Goal: Task Accomplishment & Management: Use online tool/utility

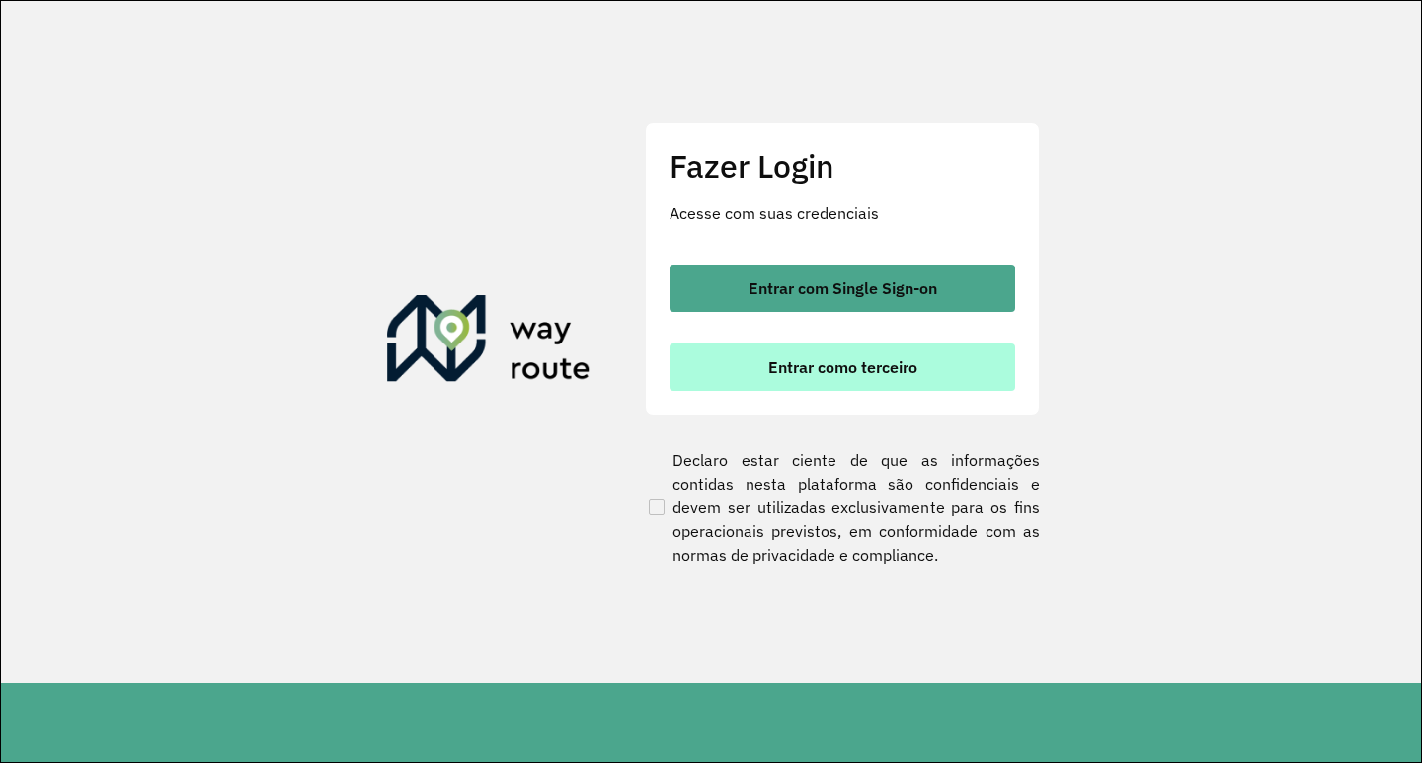
click at [872, 359] on span "Entrar como terceiro" at bounding box center [842, 367] width 149 height 16
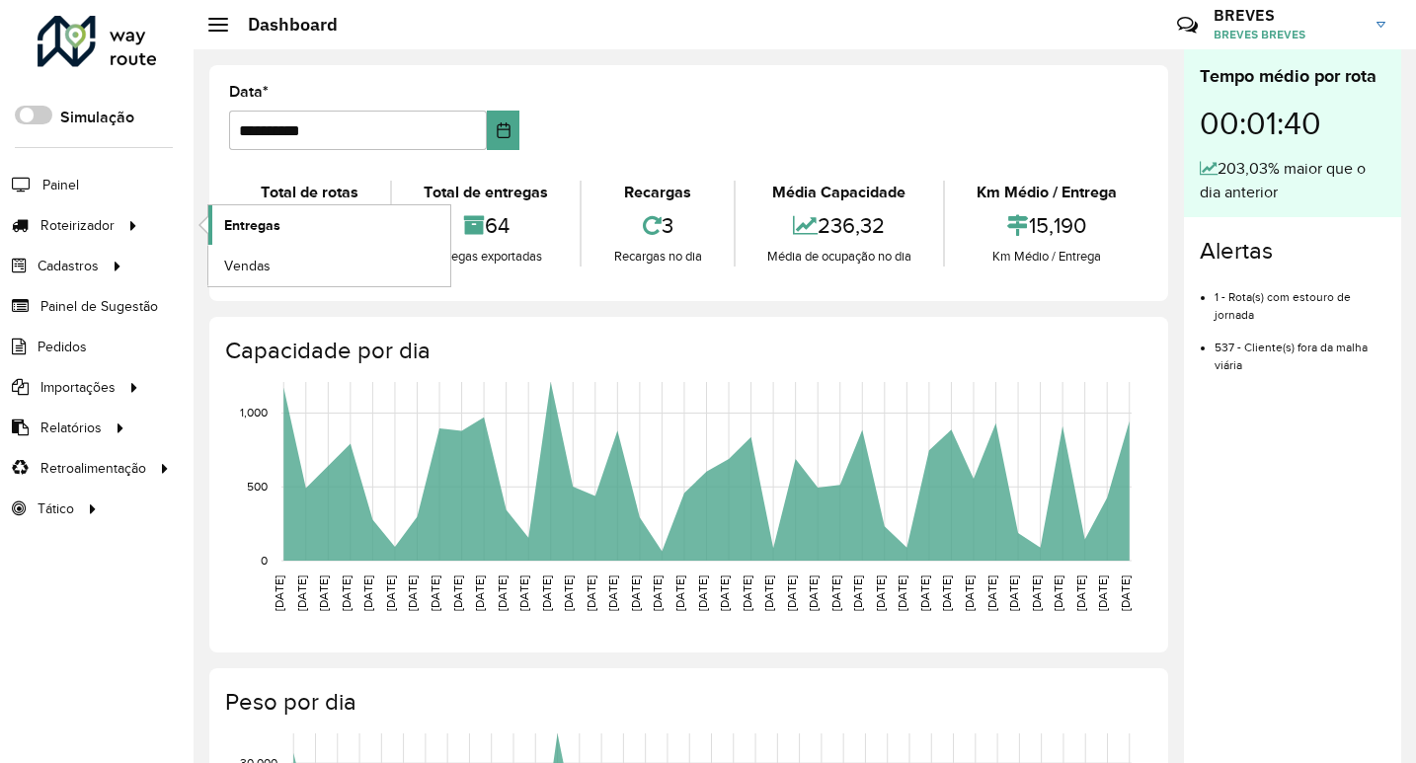
click at [270, 217] on span "Entregas" at bounding box center [252, 225] width 56 height 21
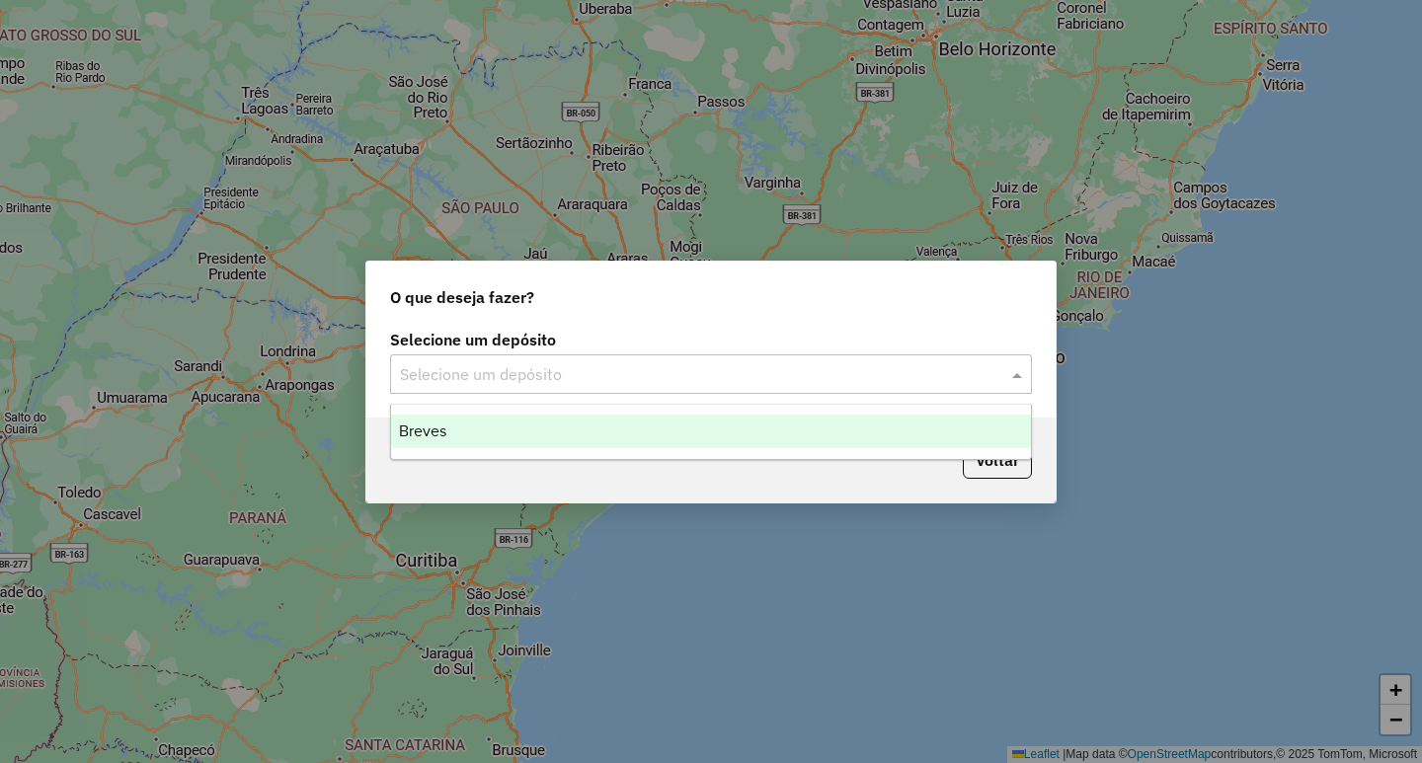
click at [481, 386] on div "Selecione um depósito" at bounding box center [711, 375] width 642 height 40
click at [434, 436] on span "Breves" at bounding box center [422, 431] width 47 height 17
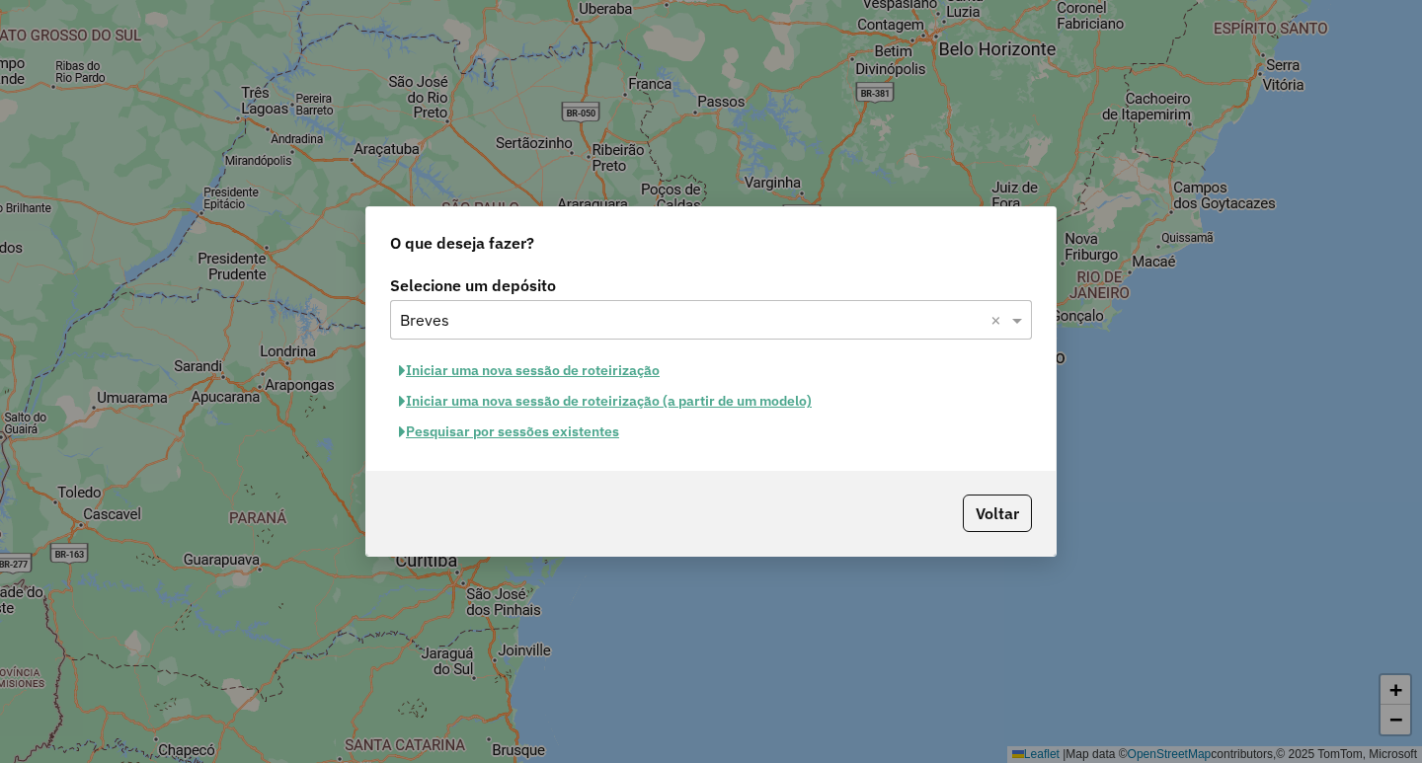
click at [589, 374] on button "Iniciar uma nova sessão de roteirização" at bounding box center [529, 371] width 278 height 31
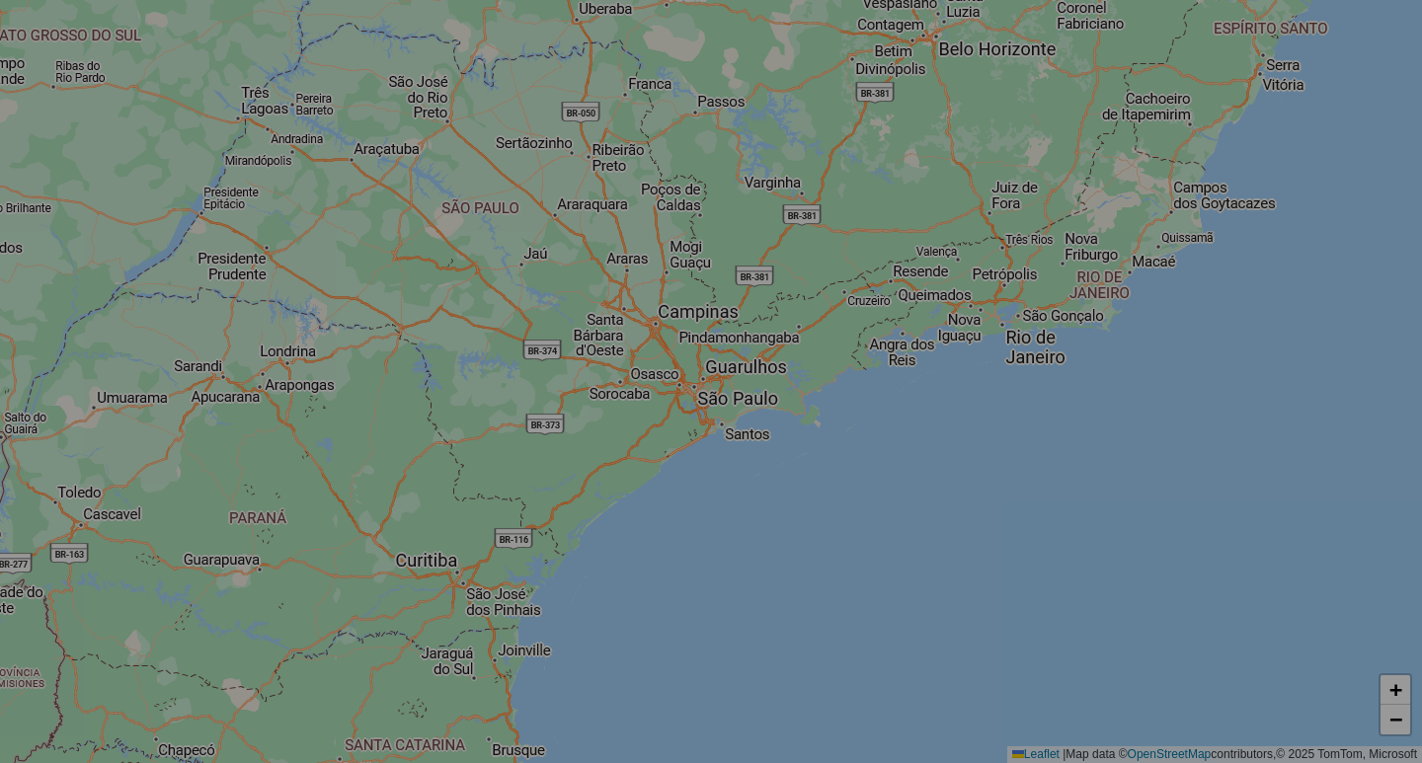
select select "*"
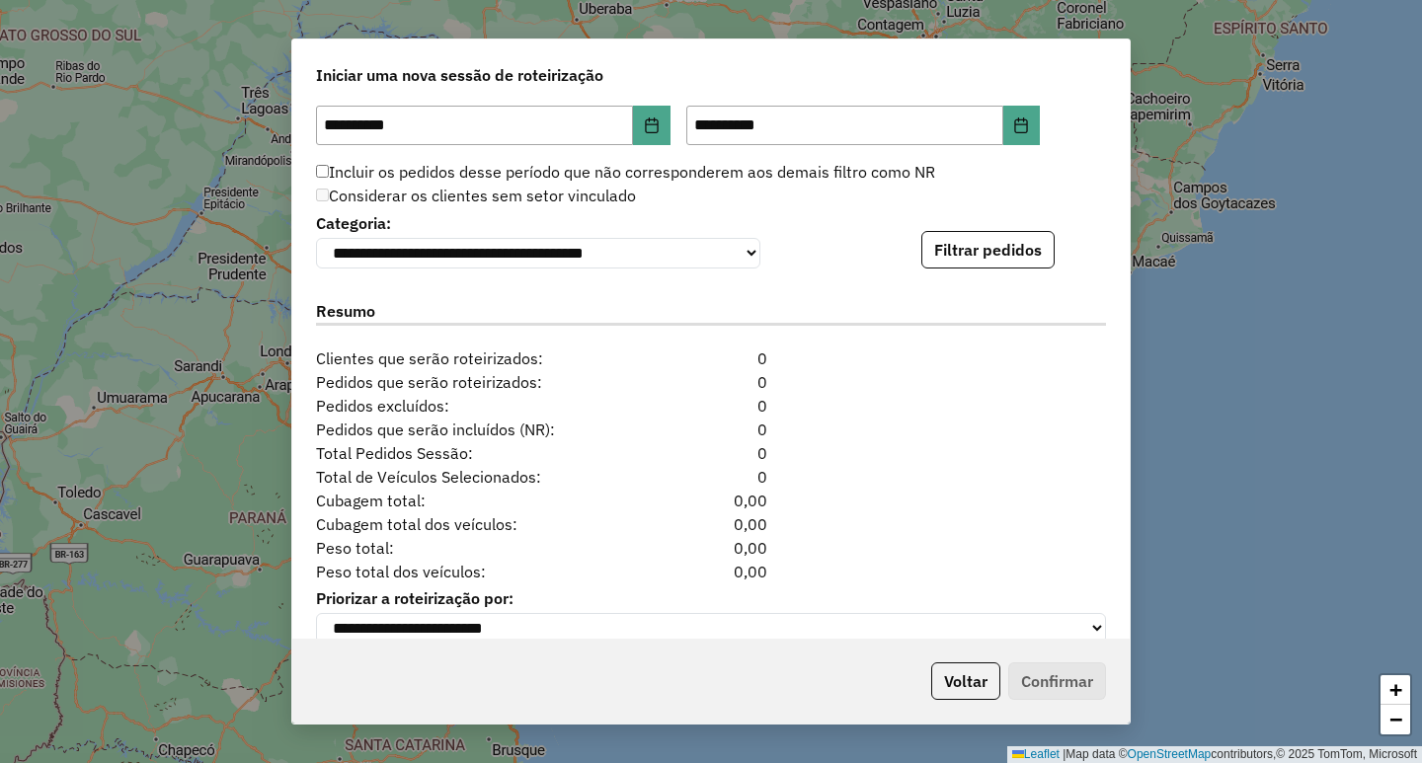
scroll to position [1940, 0]
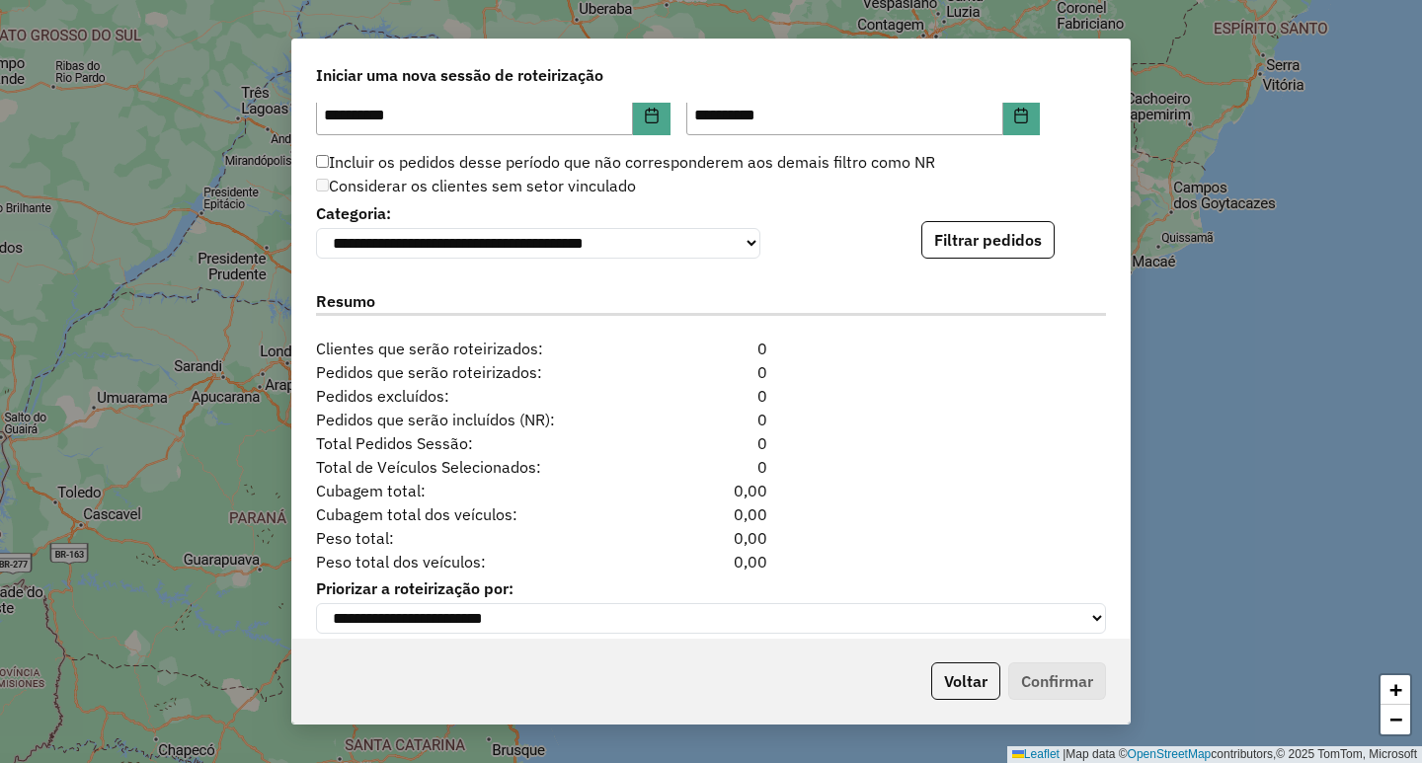
click at [1113, 587] on div "**********" at bounding box center [710, 371] width 837 height 537
click at [971, 224] on div "**********" at bounding box center [711, 228] width 790 height 60
click at [971, 250] on button "Filtrar pedidos" at bounding box center [987, 240] width 133 height 38
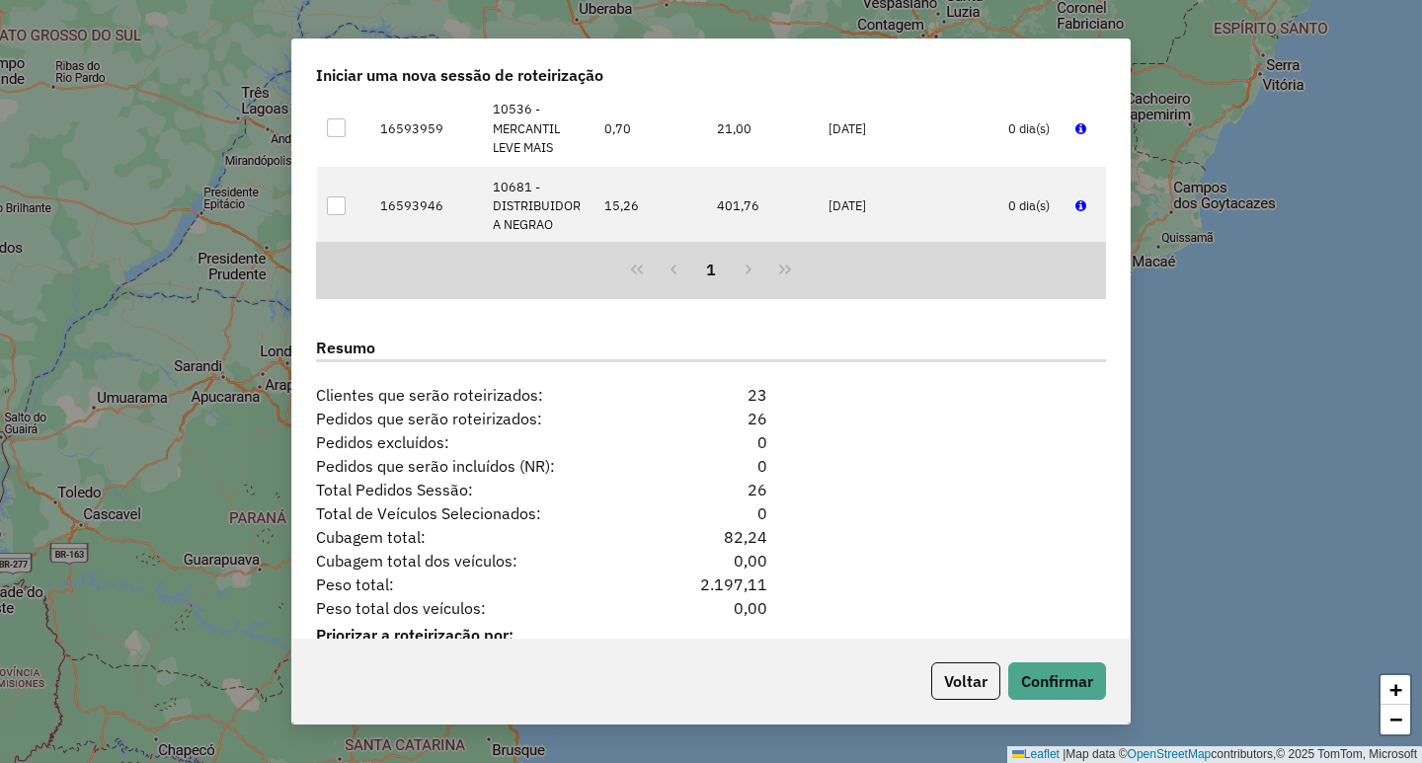
scroll to position [2375, 0]
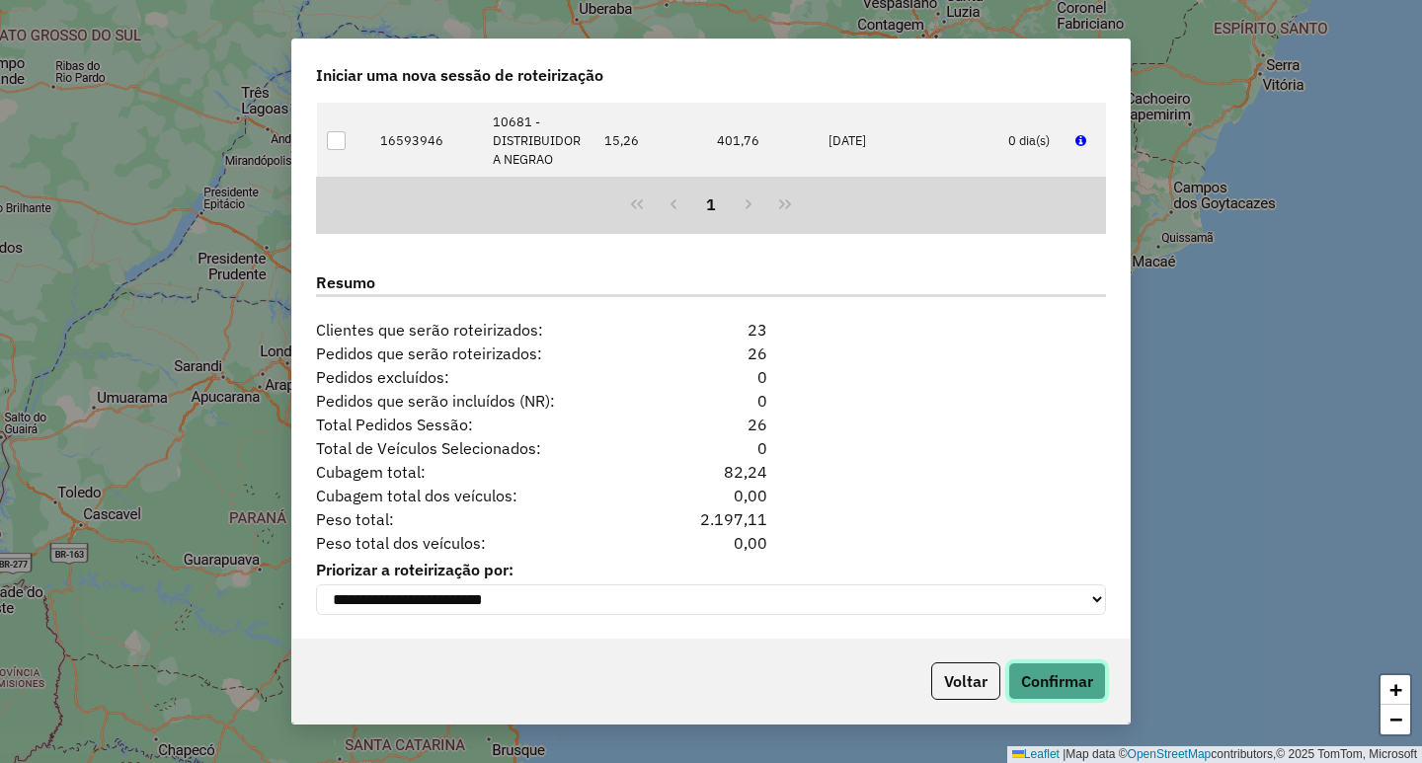
click at [1057, 684] on button "Confirmar" at bounding box center [1057, 682] width 98 height 38
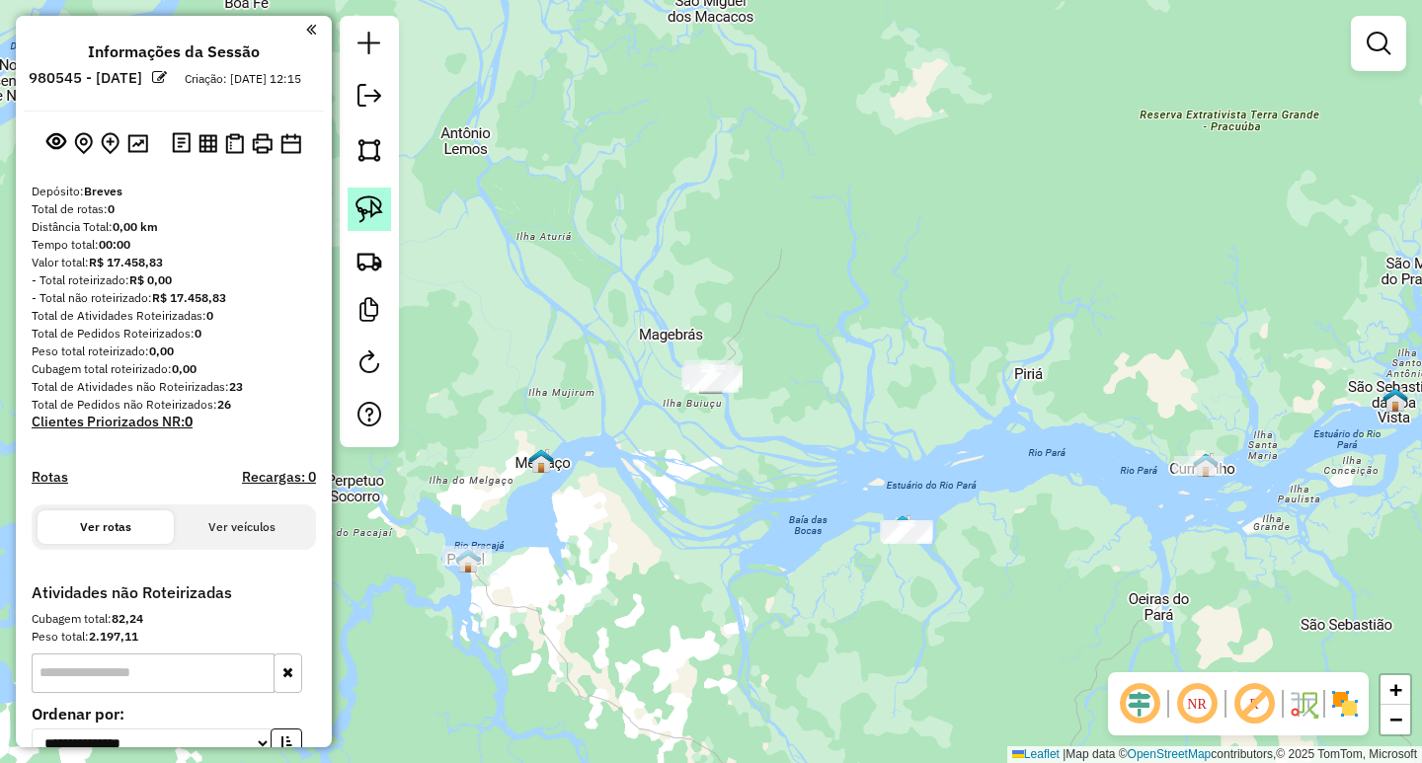
click at [374, 198] on img at bounding box center [370, 210] width 28 height 28
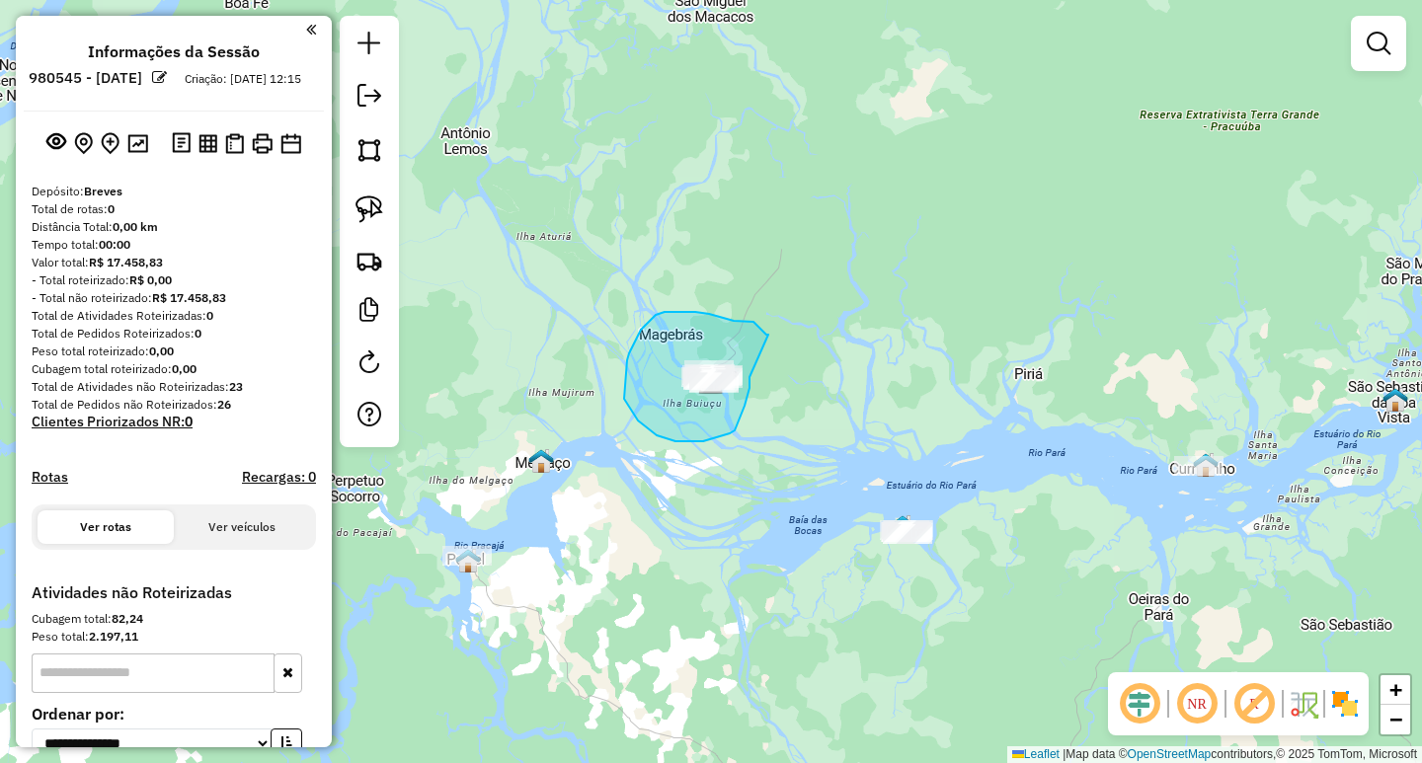
drag, startPoint x: 768, startPoint y: 335, endPoint x: 750, endPoint y: 377, distance: 46.4
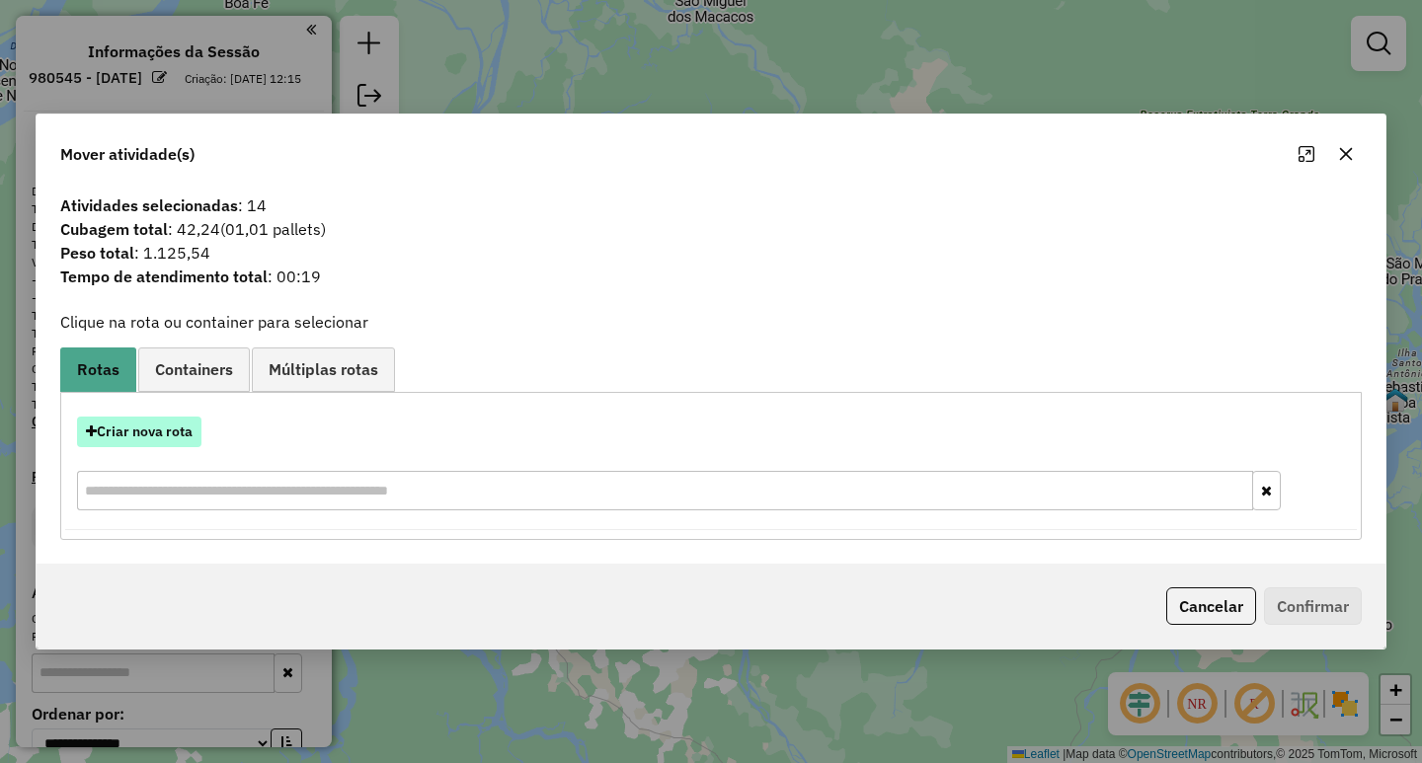
click at [173, 435] on button "Criar nova rota" at bounding box center [139, 432] width 124 height 31
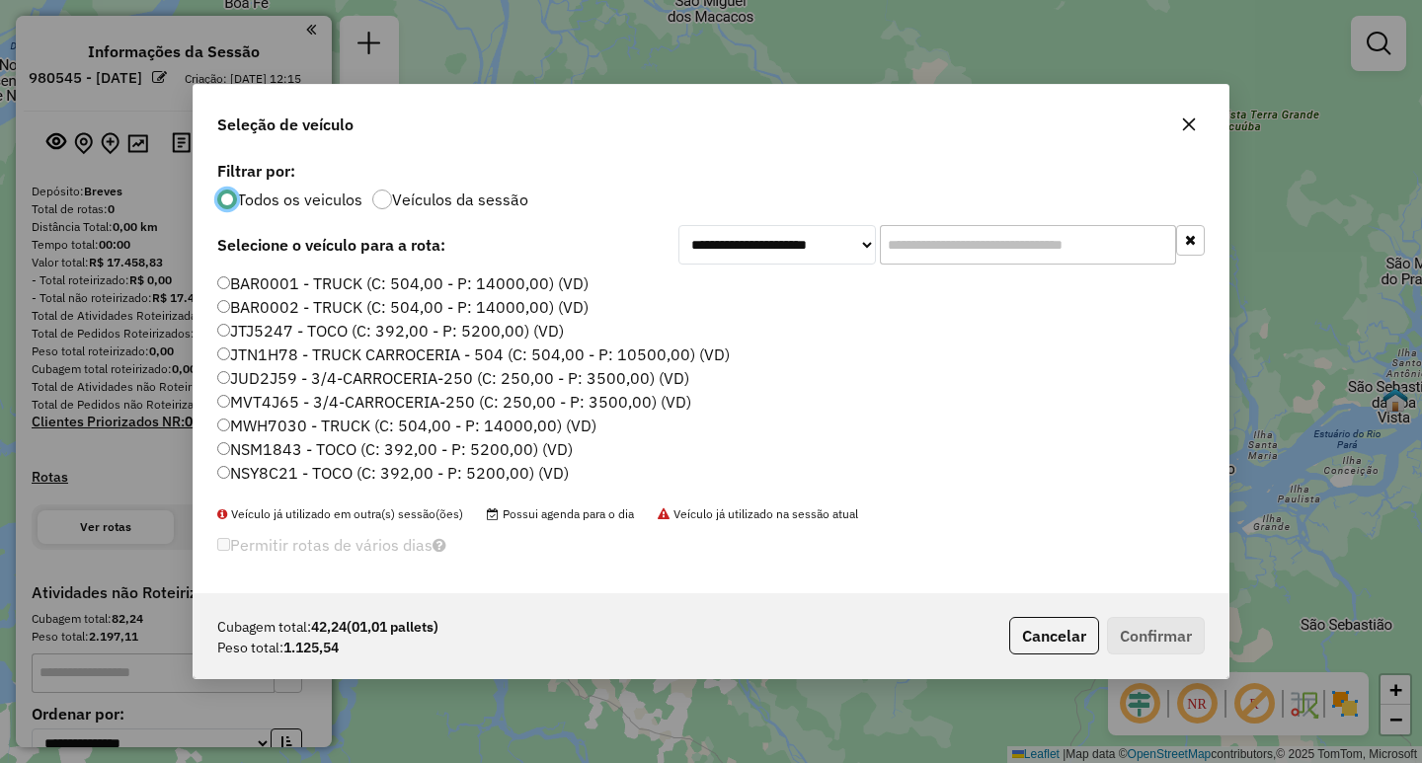
scroll to position [11, 6]
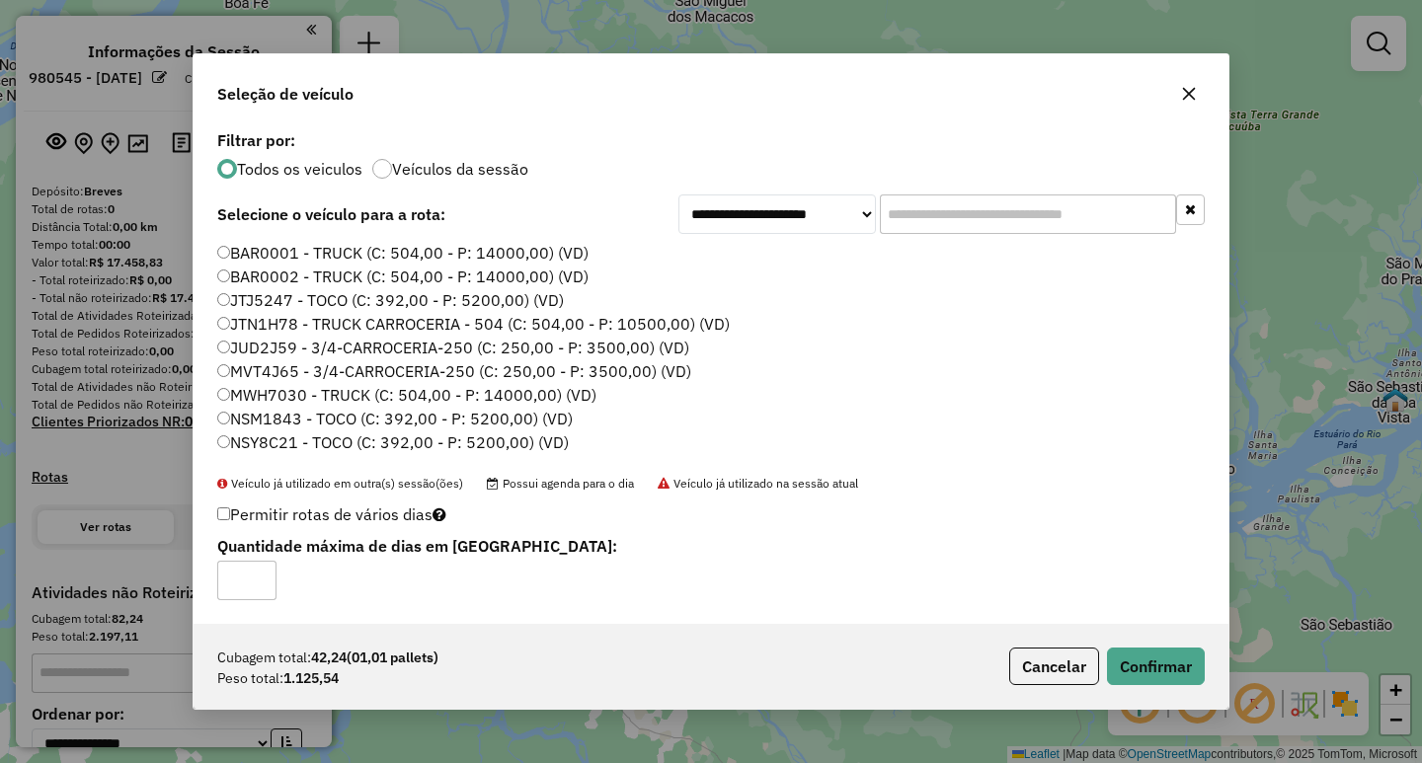
click at [227, 379] on label "MVT4J65 - 3/4-CARROCERIA-250 (C: 250,00 - P: 3500,00) (VD)" at bounding box center [454, 371] width 474 height 24
click at [1172, 661] on button "Confirmar" at bounding box center [1156, 667] width 98 height 38
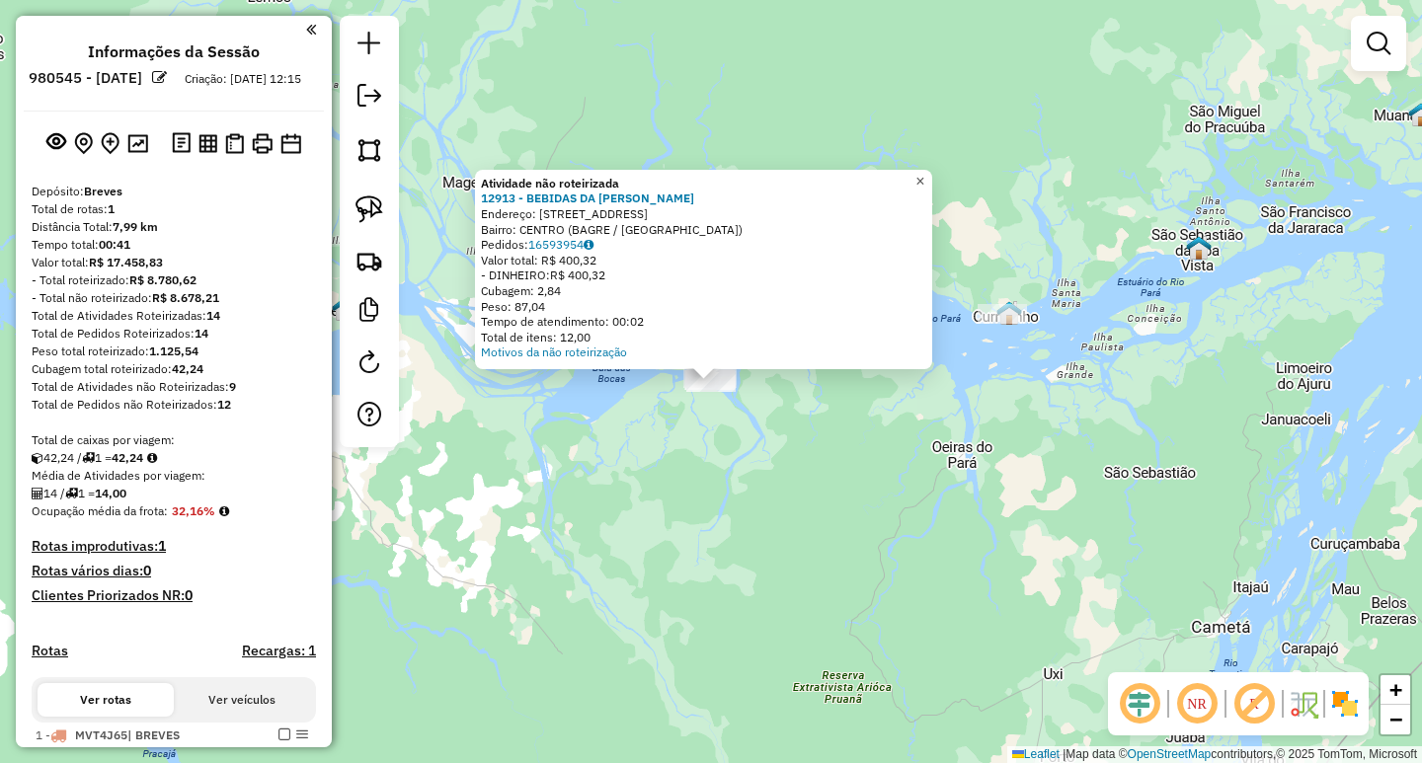
click at [924, 176] on span "×" at bounding box center [919, 181] width 9 height 17
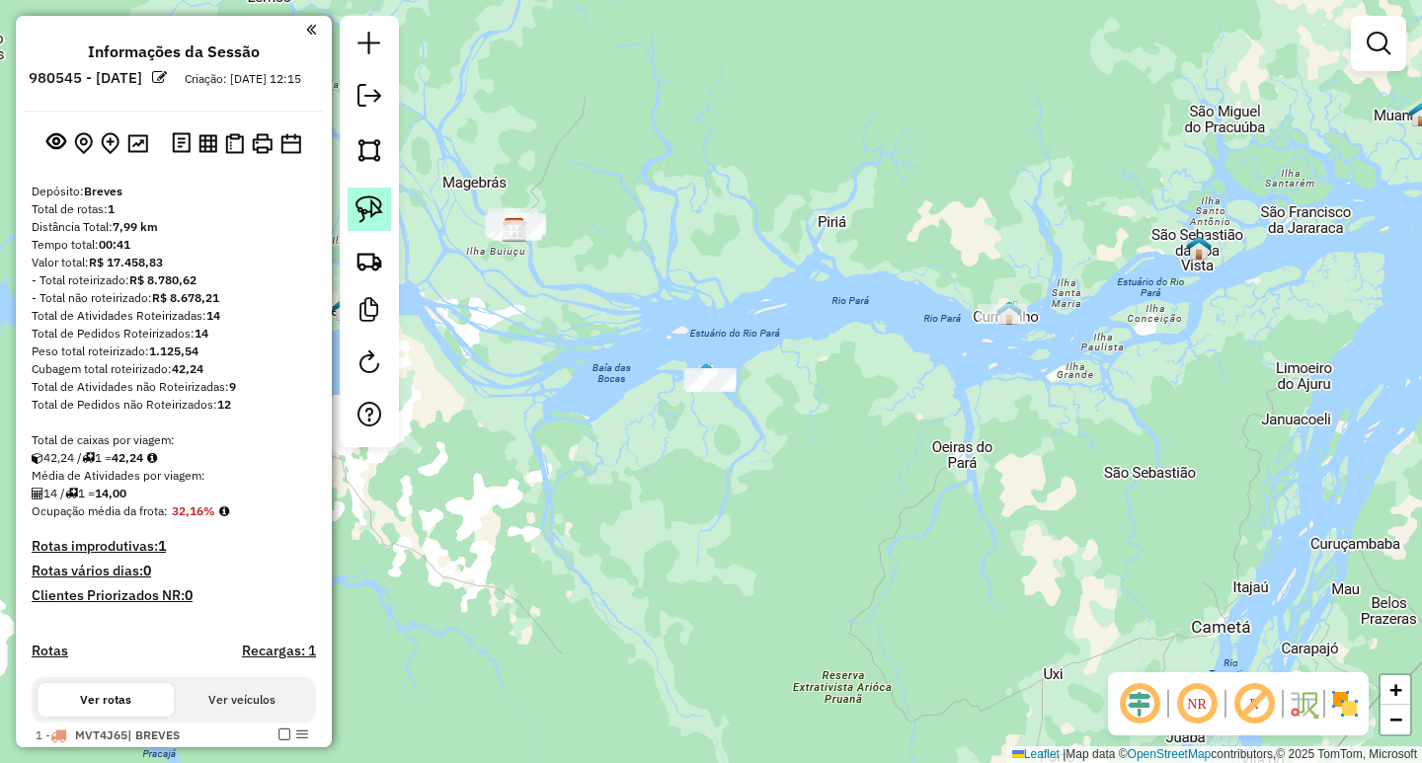
click at [367, 210] on img at bounding box center [370, 210] width 28 height 28
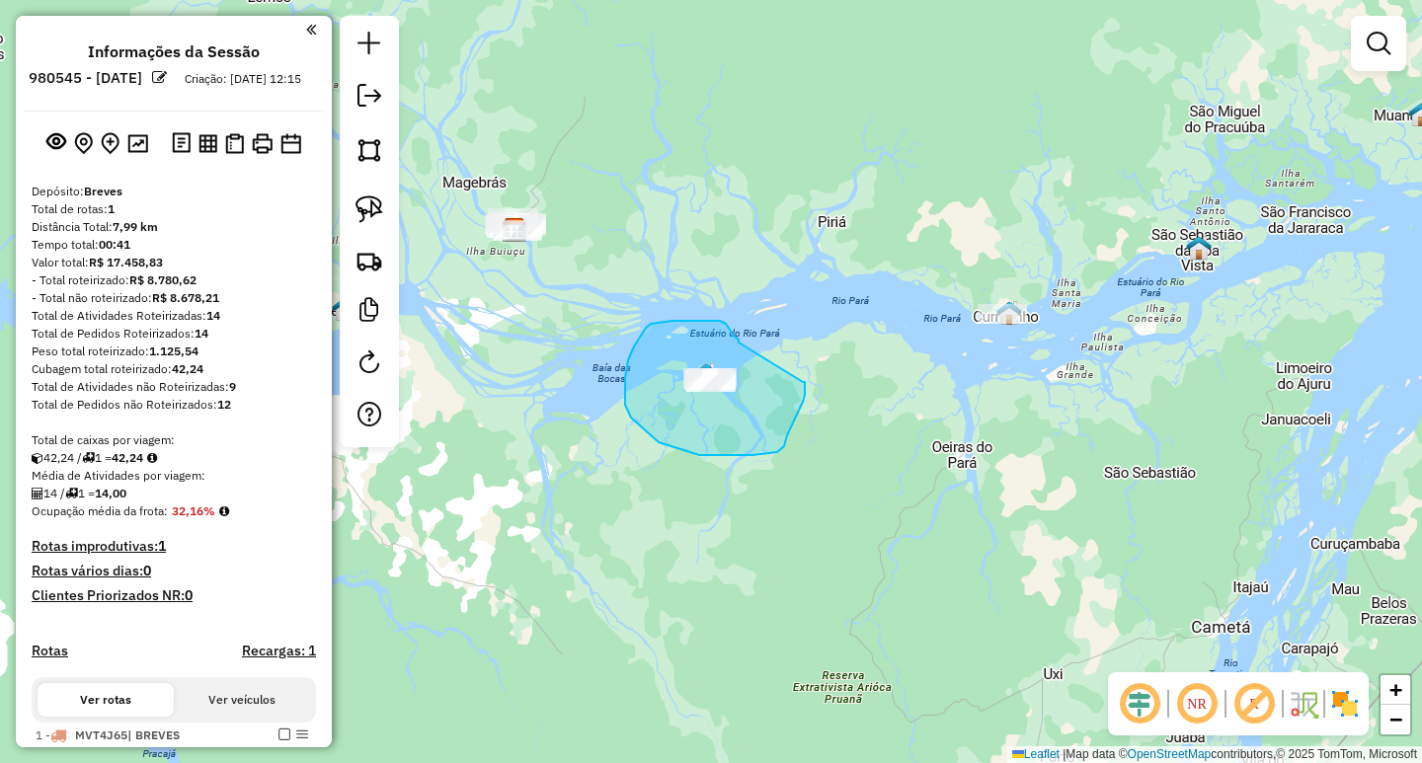
drag, startPoint x: 739, startPoint y: 343, endPoint x: 796, endPoint y: 375, distance: 65.9
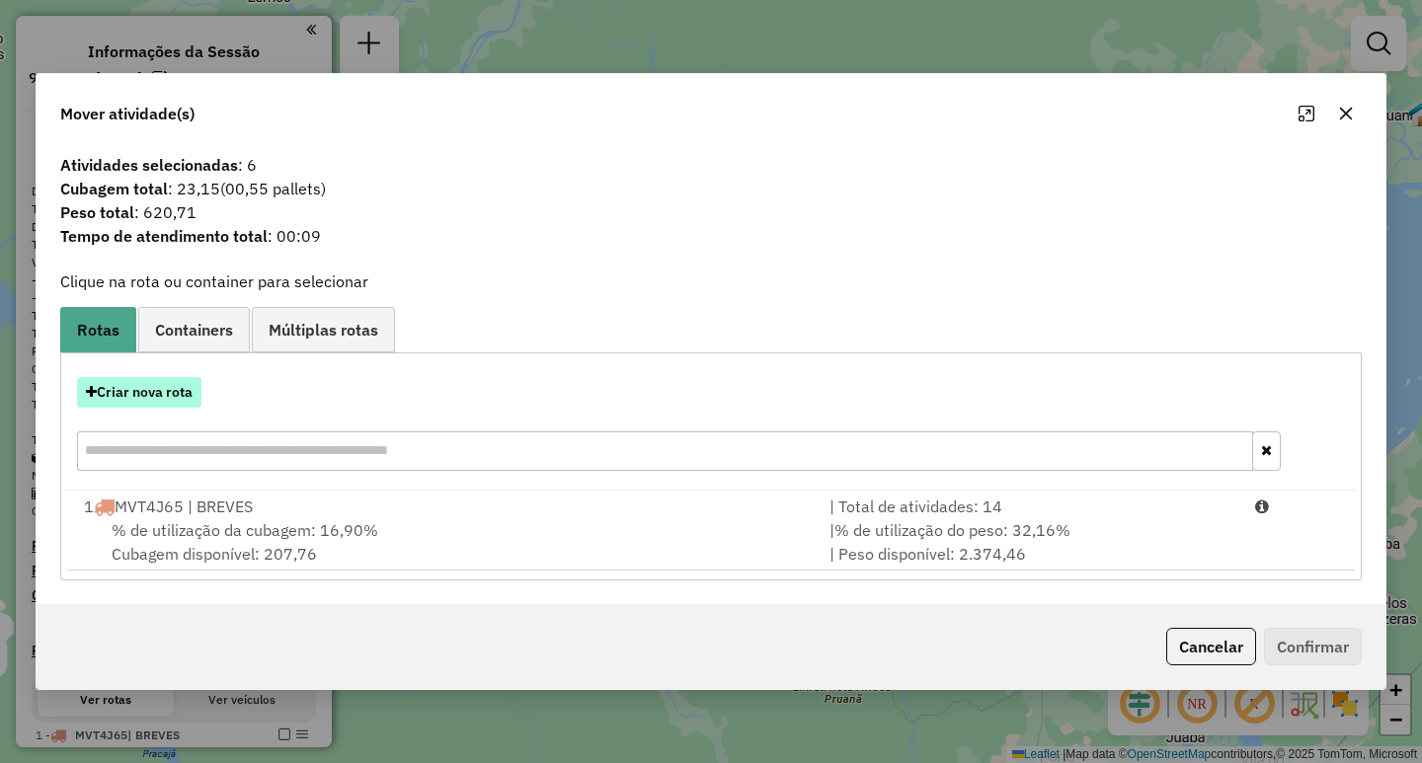
click at [126, 400] on button "Criar nova rota" at bounding box center [139, 392] width 124 height 31
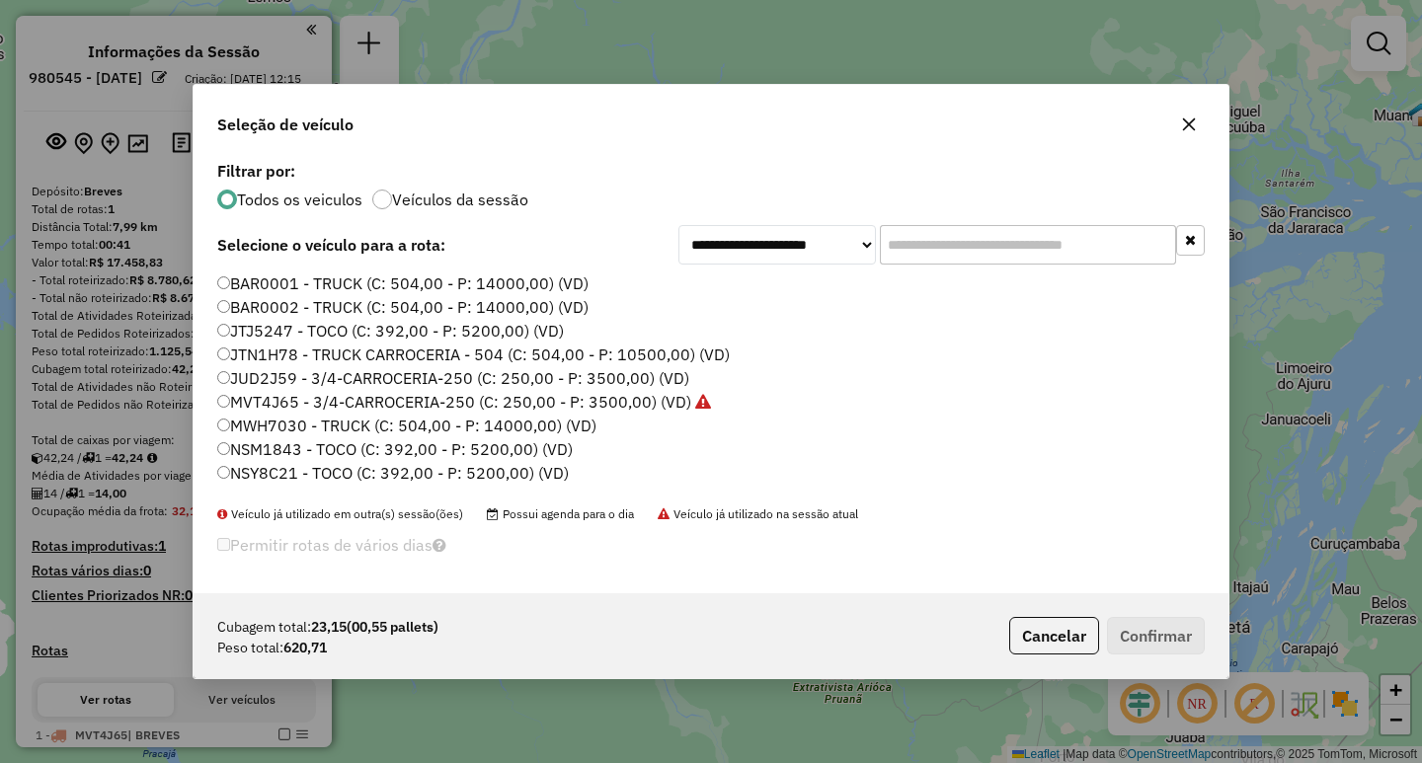
click at [215, 283] on div "BAR0001 - TRUCK (C: 504,00 - P: 14000,00) (VD) BAR0002 - TRUCK (C: 504,00 - P: …" at bounding box center [710, 389] width 1011 height 233
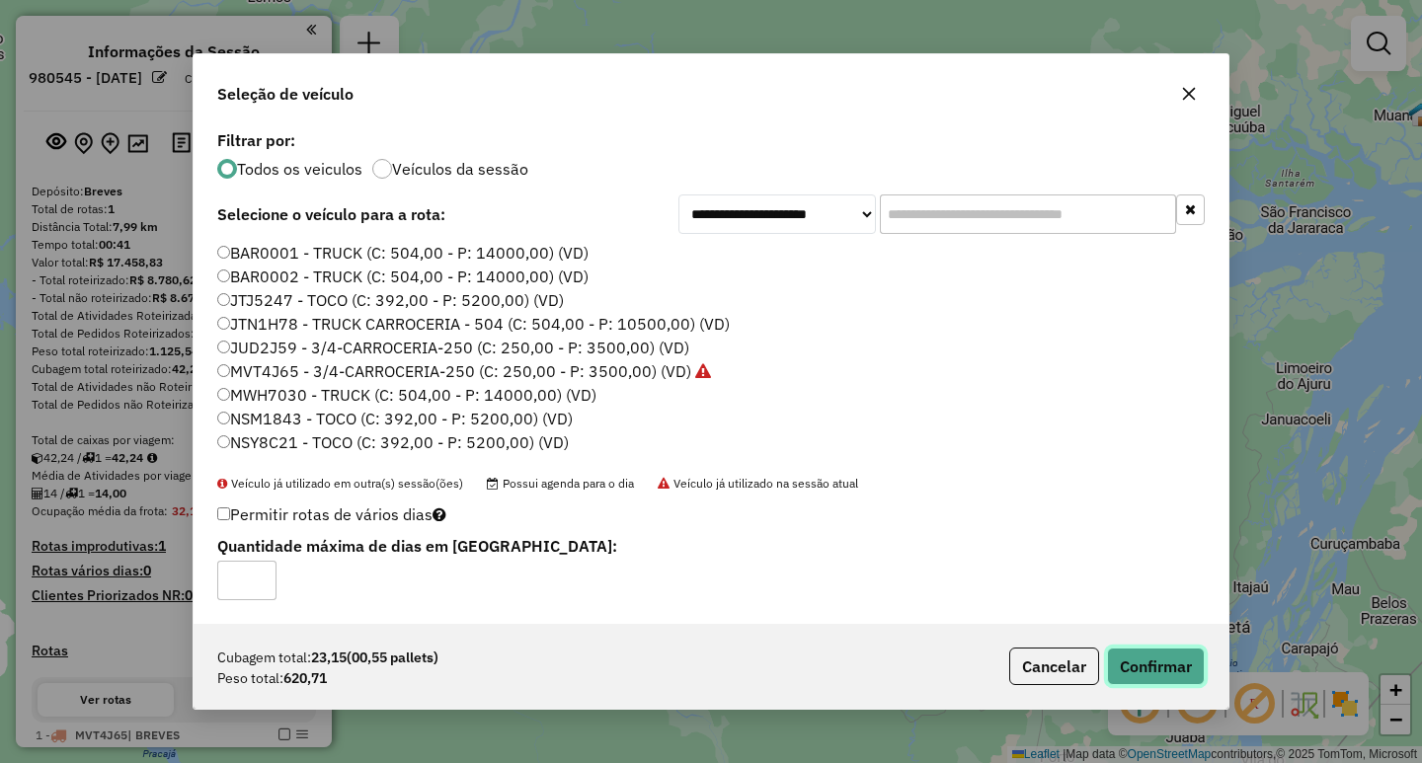
click at [1154, 655] on button "Confirmar" at bounding box center [1156, 667] width 98 height 38
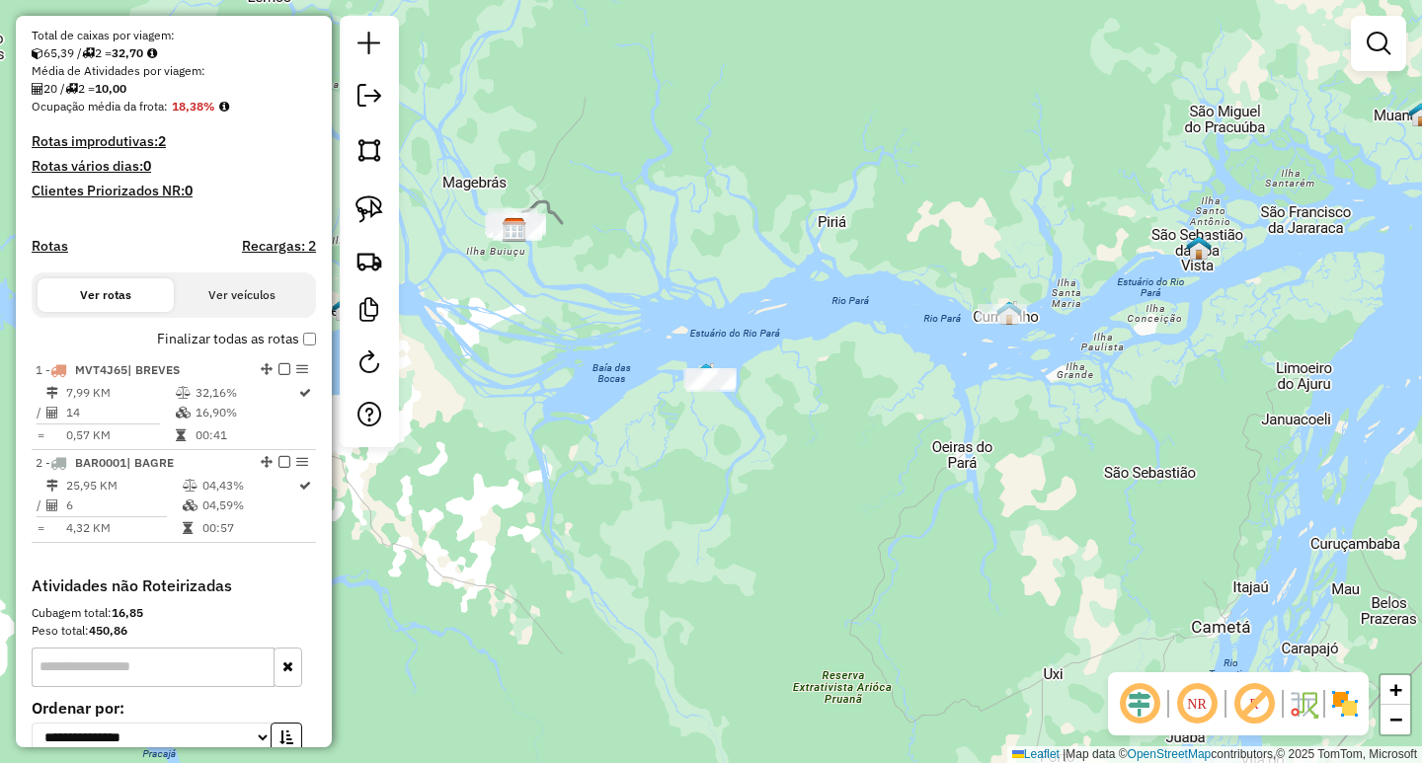
scroll to position [421, 0]
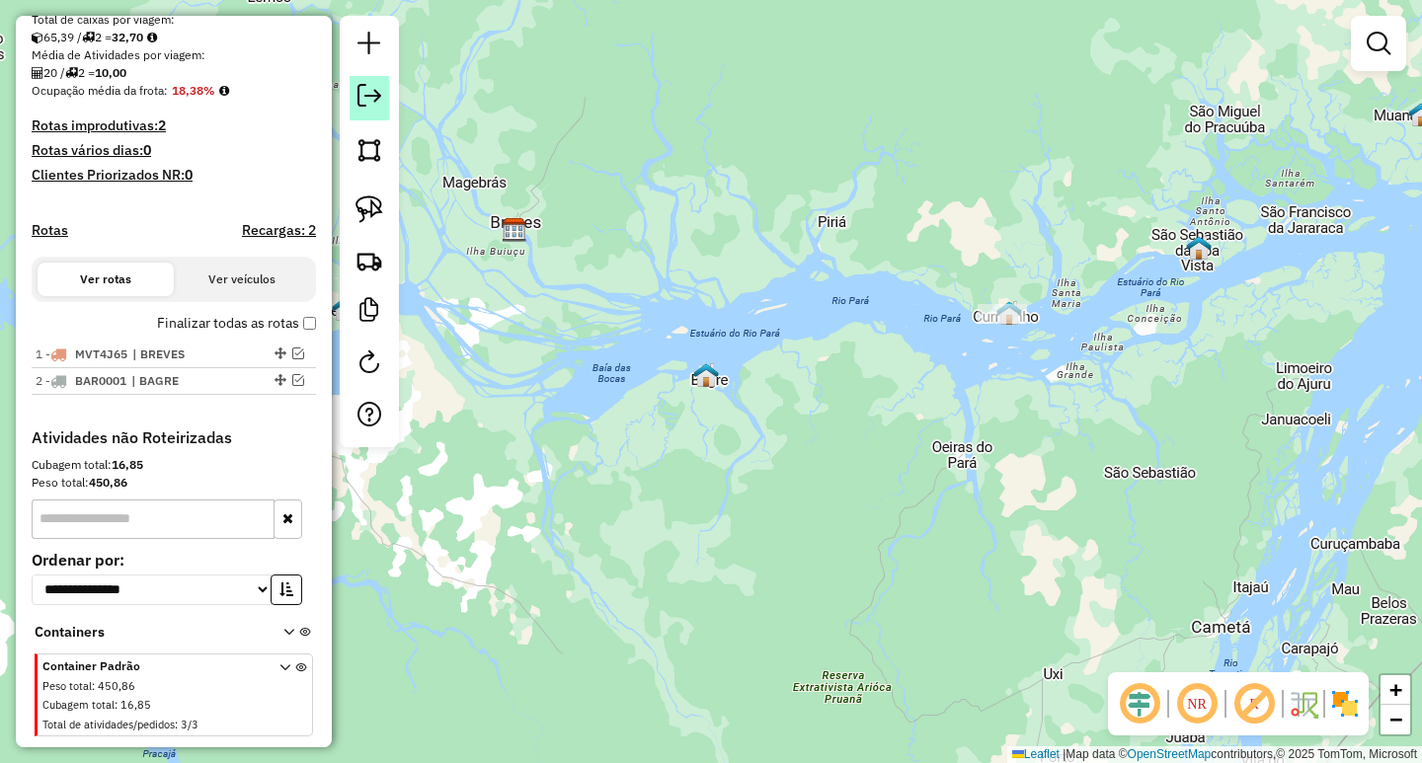
click at [375, 107] on em at bounding box center [369, 96] width 24 height 24
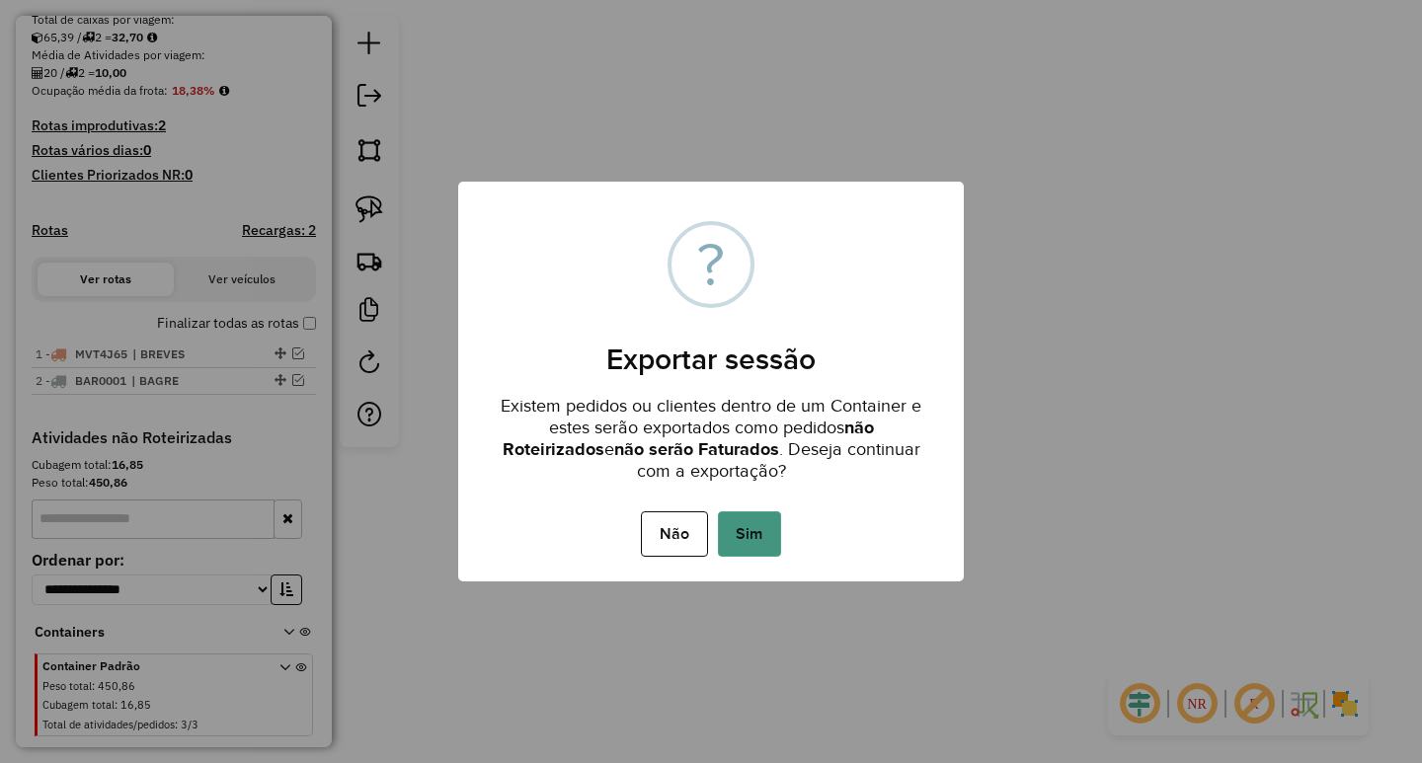
click at [756, 552] on button "Sim" at bounding box center [749, 534] width 63 height 45
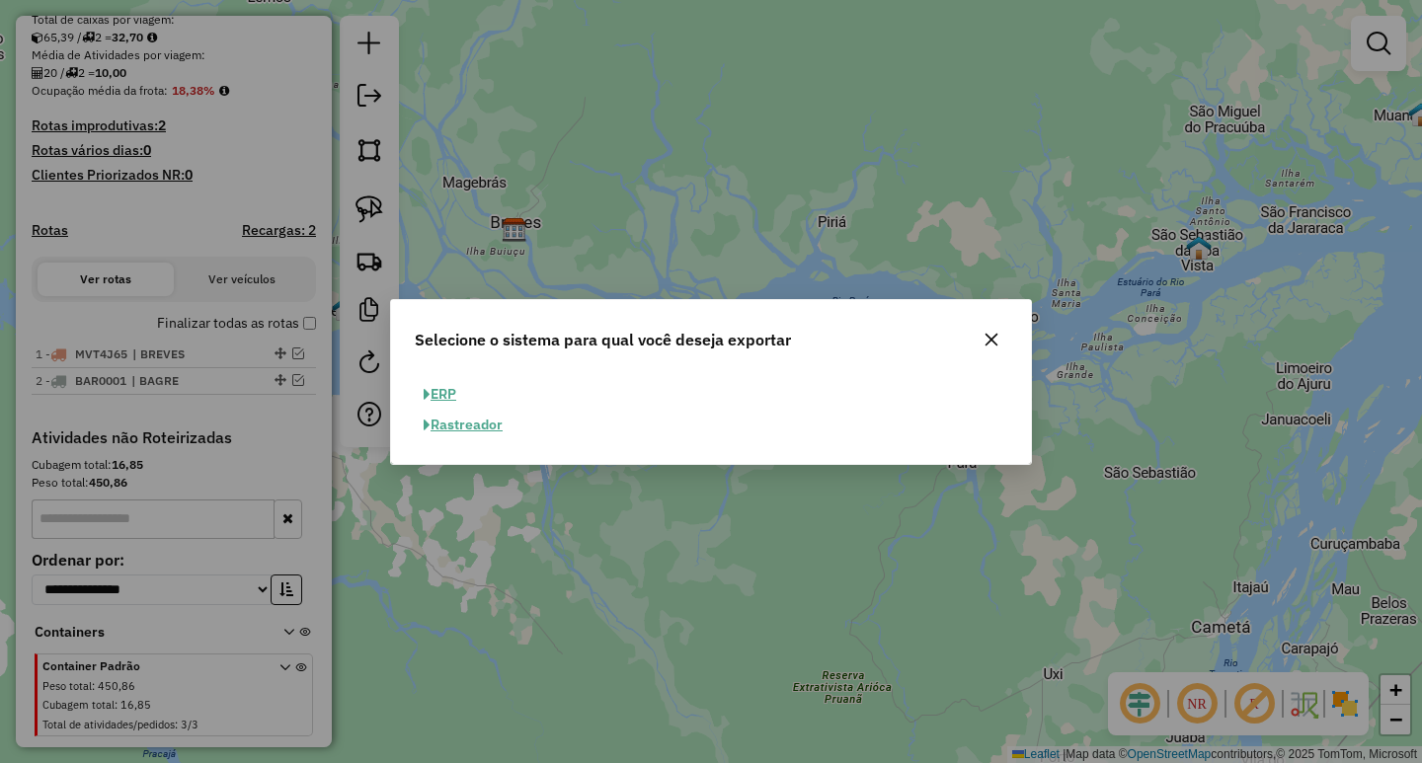
click at [444, 397] on button "ERP" at bounding box center [440, 394] width 50 height 31
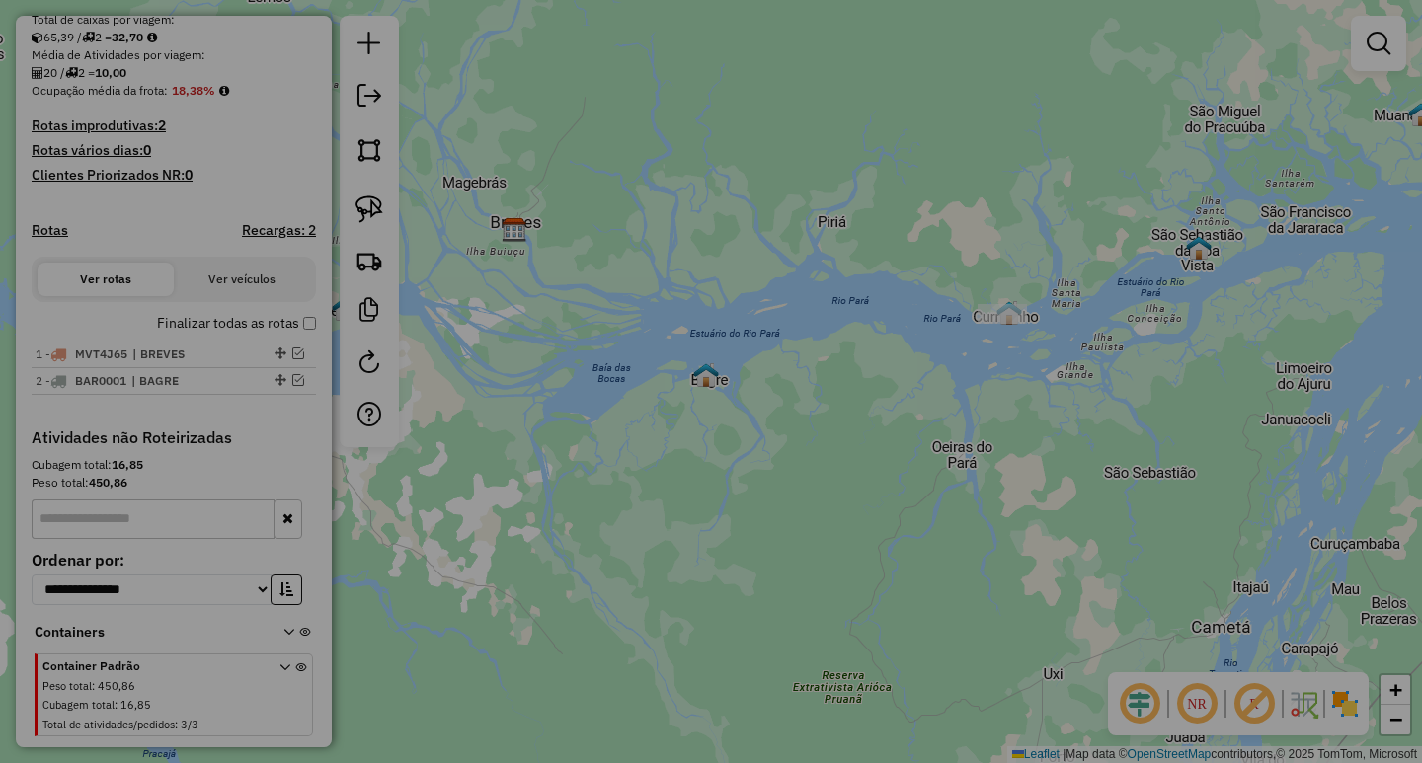
select select "**"
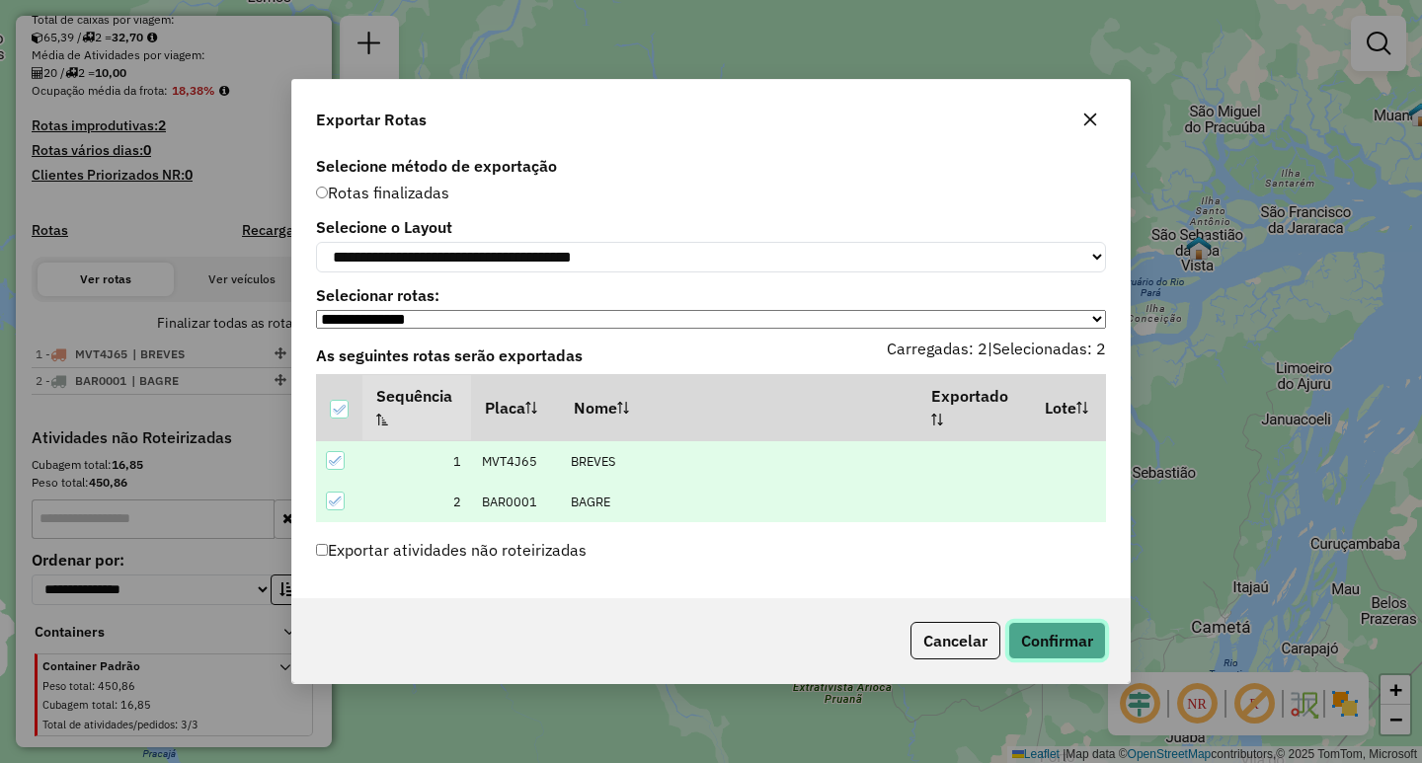
click at [1063, 653] on button "Confirmar" at bounding box center [1057, 641] width 98 height 38
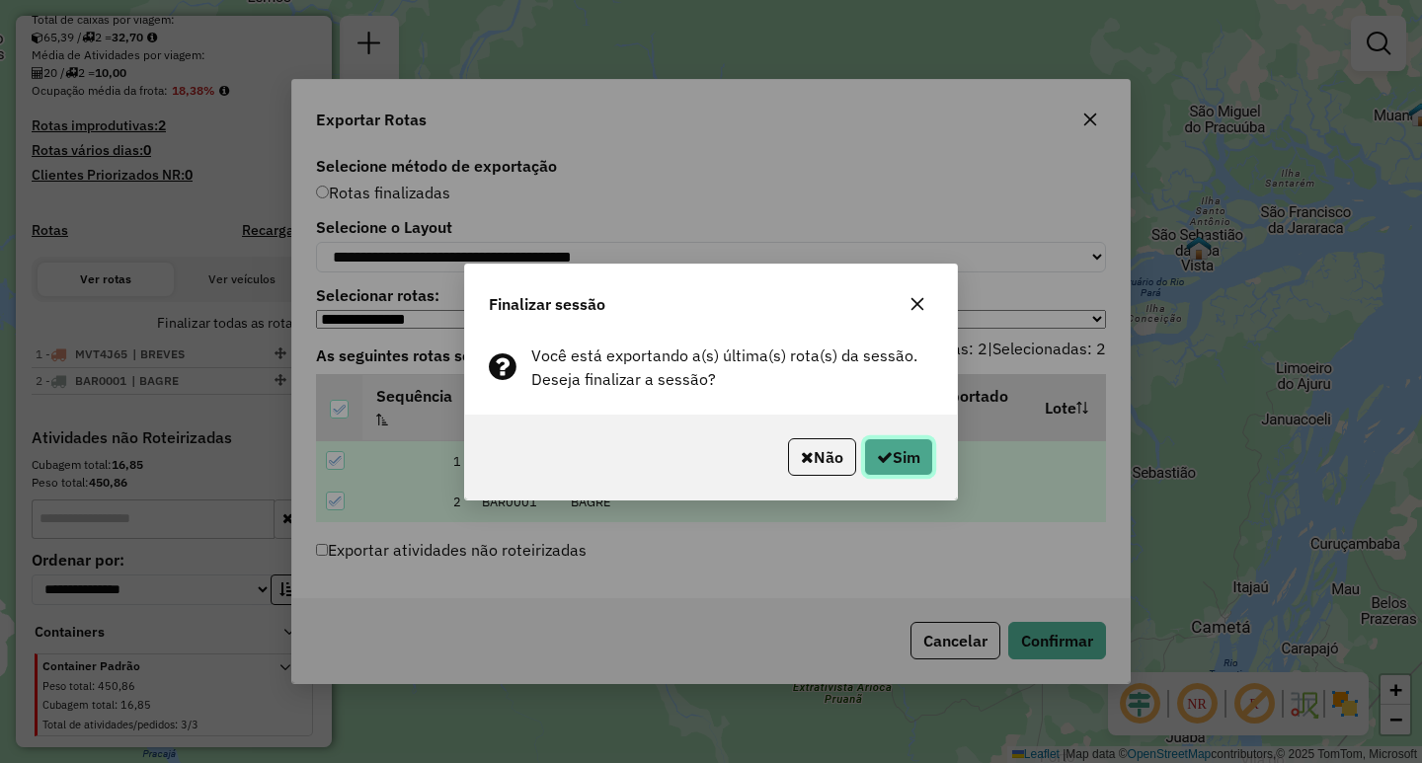
click at [877, 449] on icon "button" at bounding box center [885, 457] width 16 height 16
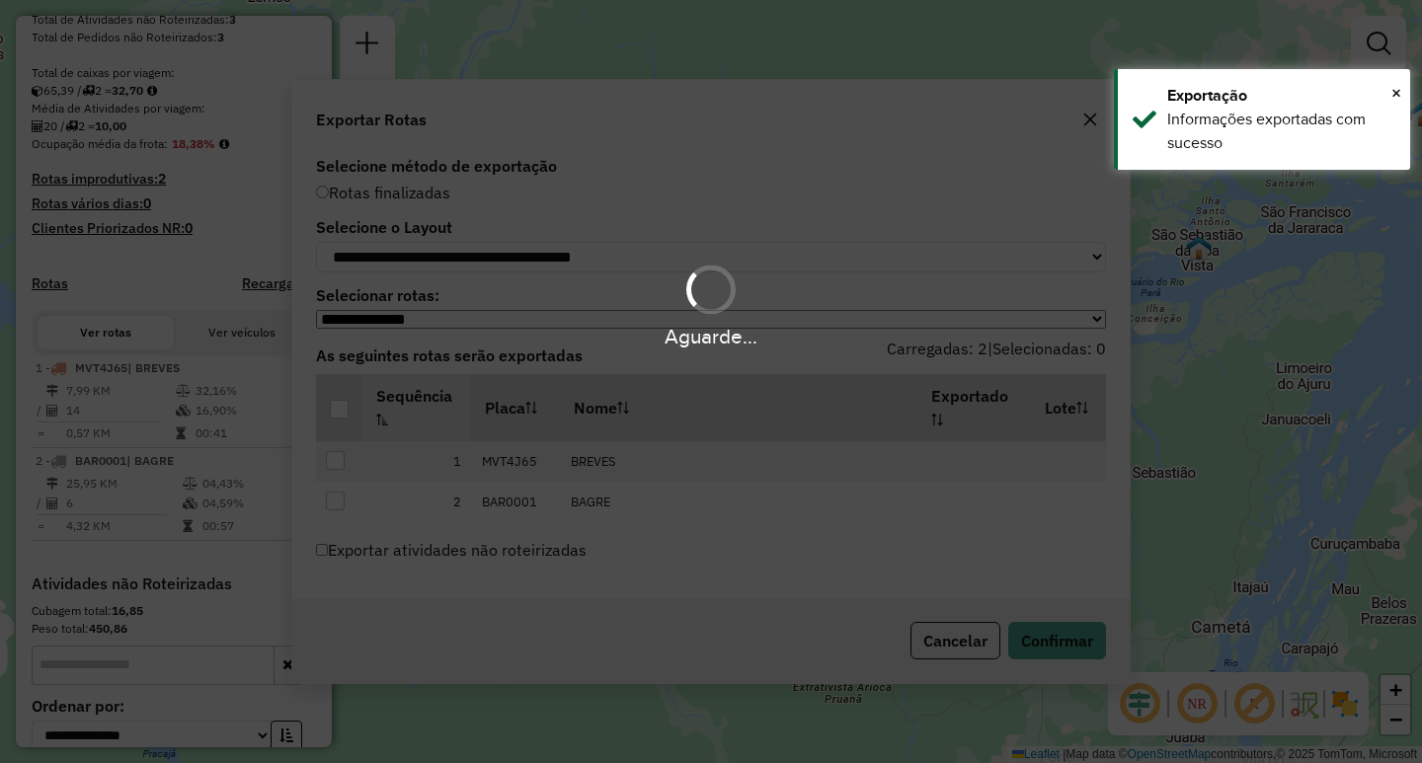
scroll to position [474, 0]
